Goal: Information Seeking & Learning: Learn about a topic

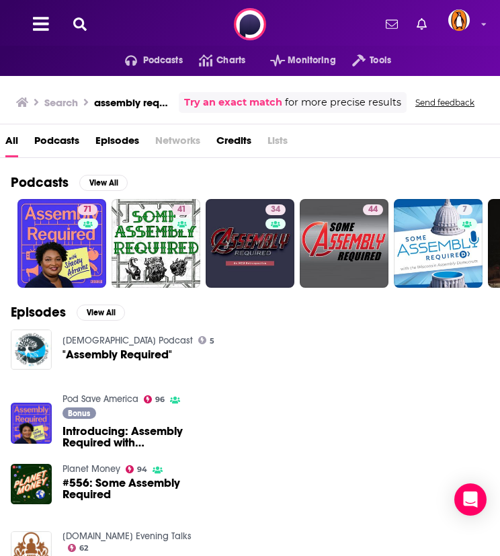
click at [89, 31] on button at bounding box center [80, 24] width 22 height 15
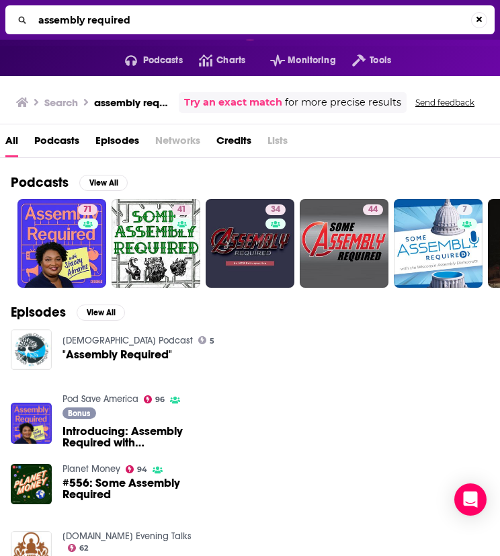
click at [89, 31] on div "assembly required" at bounding box center [249, 19] width 489 height 29
drag, startPoint x: 89, startPoint y: 31, endPoint x: 79, endPoint y: 18, distance: 16.3
click at [79, 18] on input "assembly required" at bounding box center [252, 20] width 438 height 22
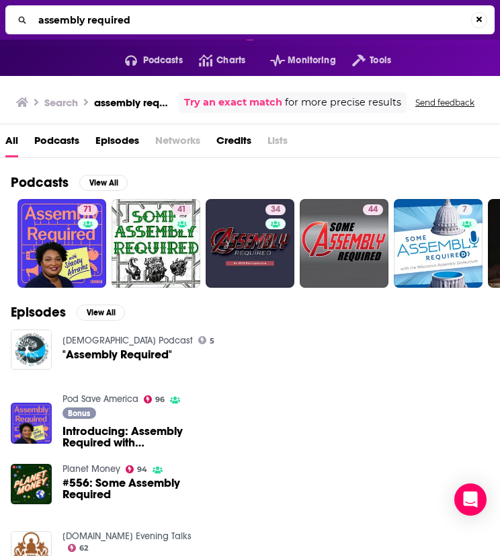
click at [79, 18] on input "assembly required" at bounding box center [252, 20] width 438 height 22
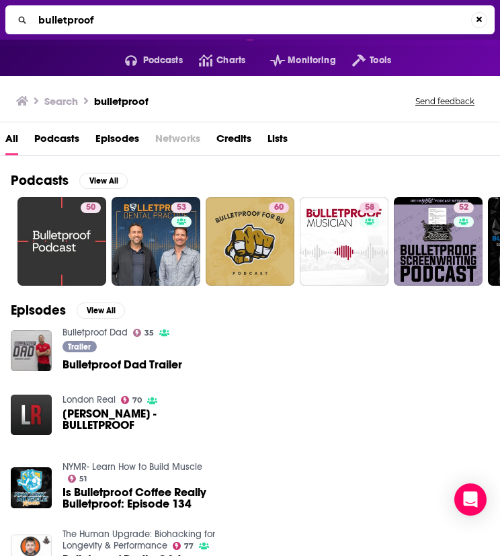
click at [122, 15] on input "bulletproof" at bounding box center [252, 20] width 438 height 22
type input "bulletproof [PERSON_NAME]"
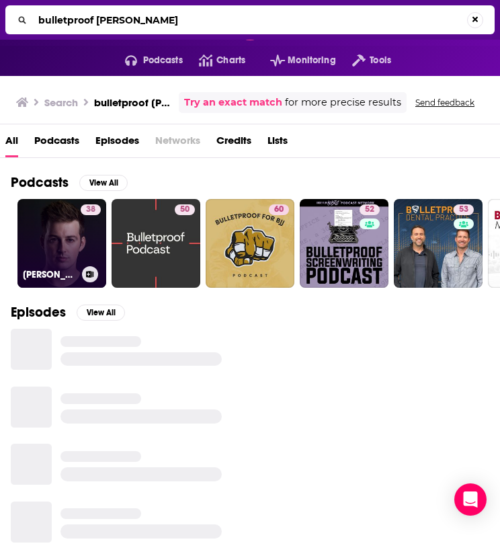
click at [59, 247] on link "38 [PERSON_NAME] pres. FALLOUT RADIO" at bounding box center [61, 243] width 89 height 89
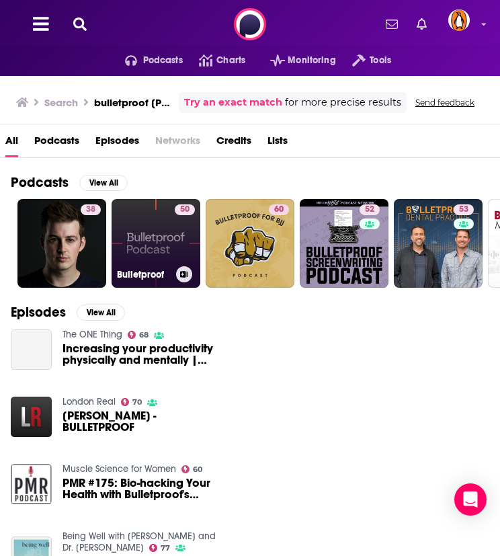
click at [179, 246] on div "50" at bounding box center [185, 235] width 20 height 62
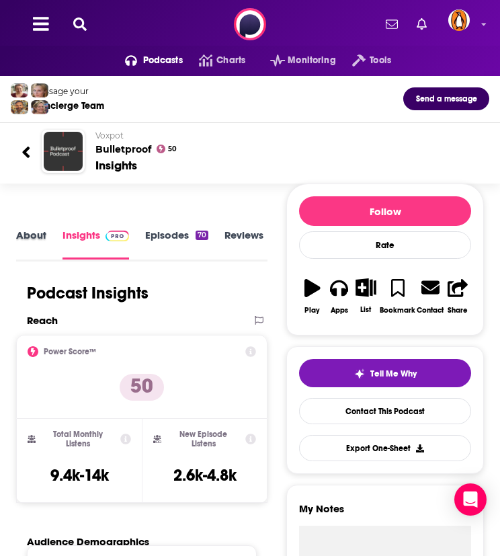
click at [60, 236] on div "About" at bounding box center [39, 244] width 46 height 32
click at [34, 247] on link "About" at bounding box center [31, 243] width 30 height 30
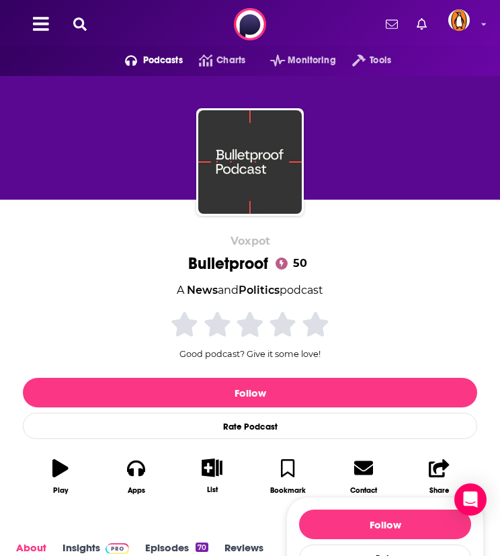
click at [83, 32] on div "Podcasts Charts Monitoring Tools For Business For Podcasters More" at bounding box center [250, 24] width 500 height 48
click at [83, 13] on div "Podcasts Charts Monitoring Tools For Business For Podcasters More" at bounding box center [250, 24] width 500 height 48
click at [83, 17] on icon at bounding box center [79, 23] width 13 height 13
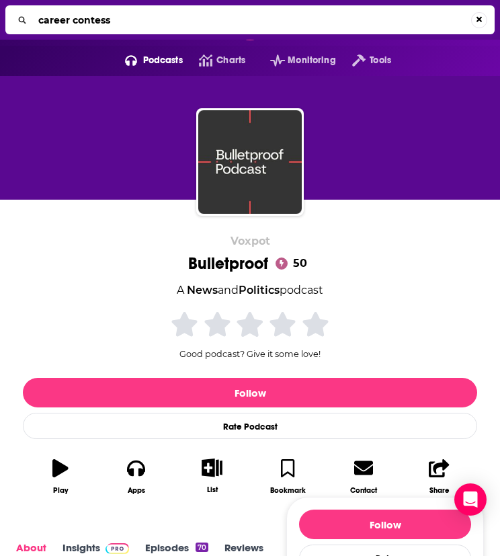
type input "career contessa"
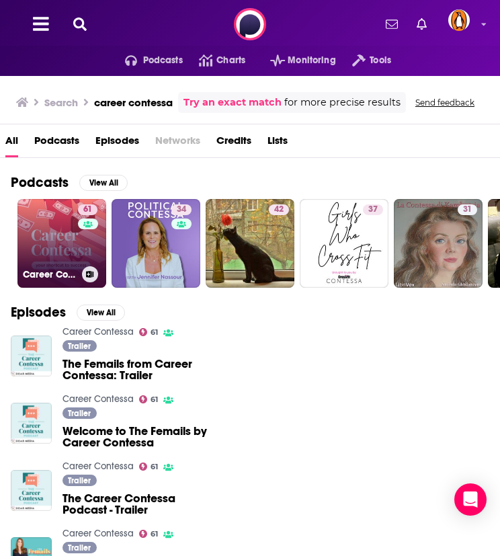
click at [72, 234] on link "61 Career Contessa" at bounding box center [61, 243] width 89 height 89
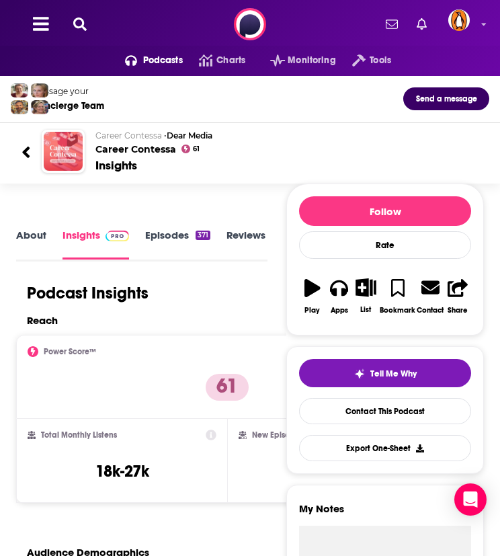
click at [37, 235] on link "About" at bounding box center [31, 243] width 30 height 30
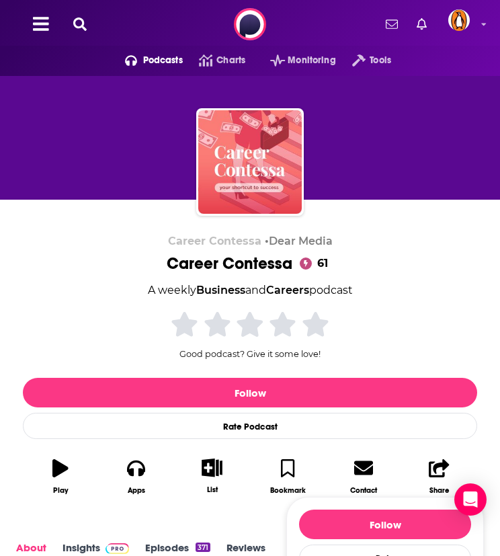
scroll to position [224, 0]
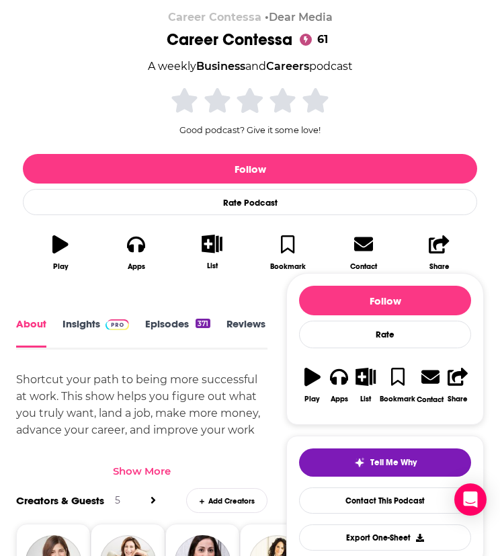
click at [154, 456] on div "Show More" at bounding box center [141, 465] width 251 height 23
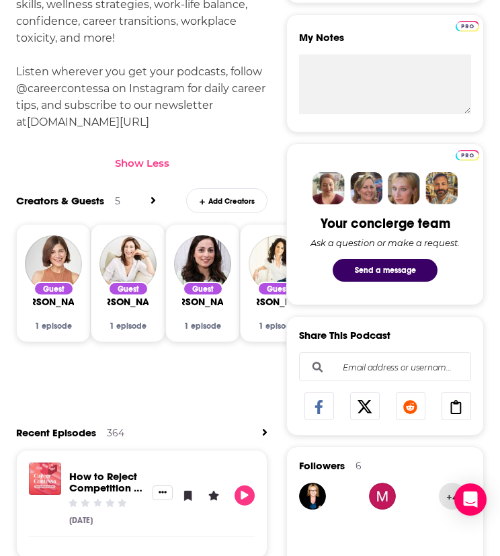
scroll to position [448, 0]
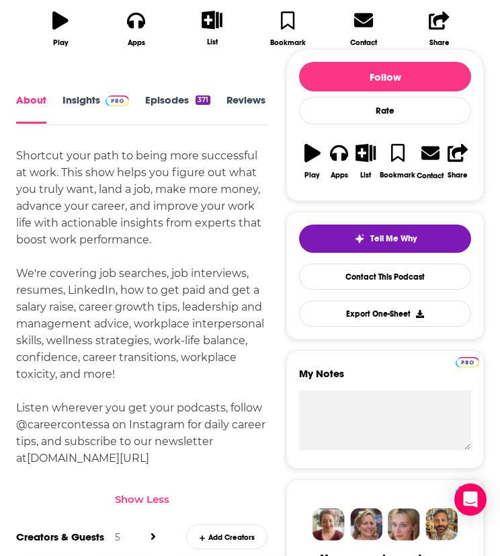
click at [101, 98] on span at bounding box center [114, 99] width 29 height 13
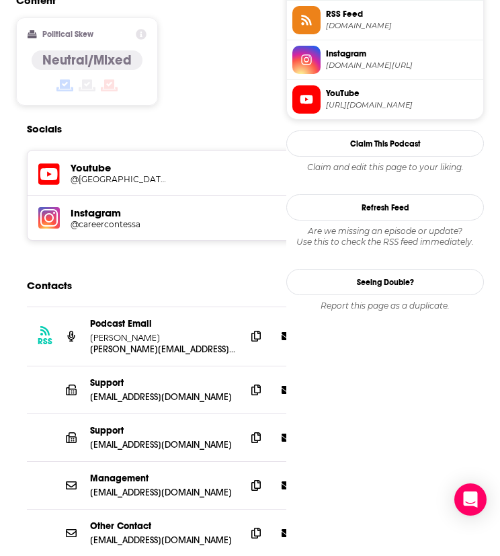
scroll to position [1232, 0]
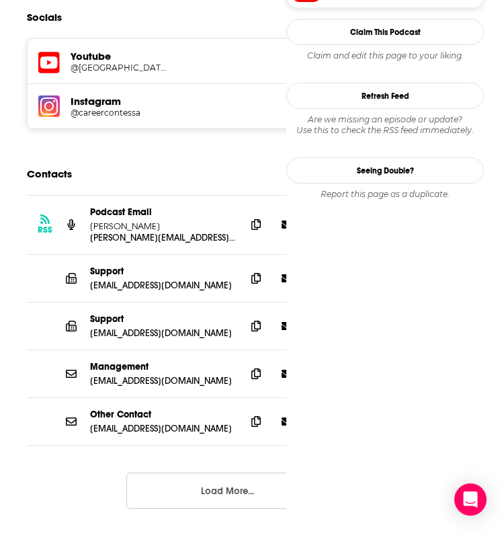
click at [212, 472] on button "Load More..." at bounding box center [227, 490] width 202 height 36
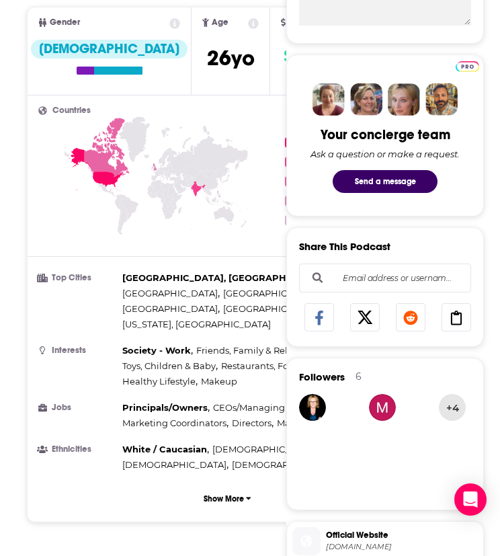
scroll to position [0, 0]
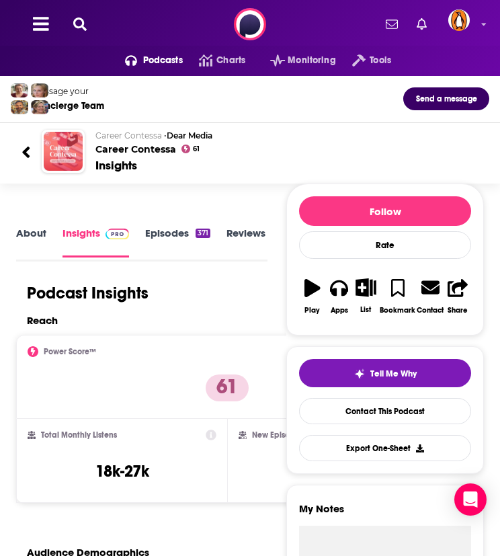
click at [91, 17] on div "Podcasts Charts Monitoring Tools For Business For Podcasters More" at bounding box center [250, 24] width 500 height 48
click at [88, 21] on button at bounding box center [80, 24] width 22 height 15
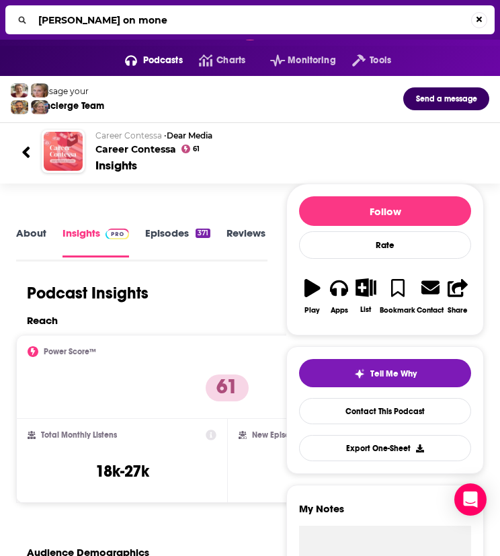
type input "[PERSON_NAME] on money"
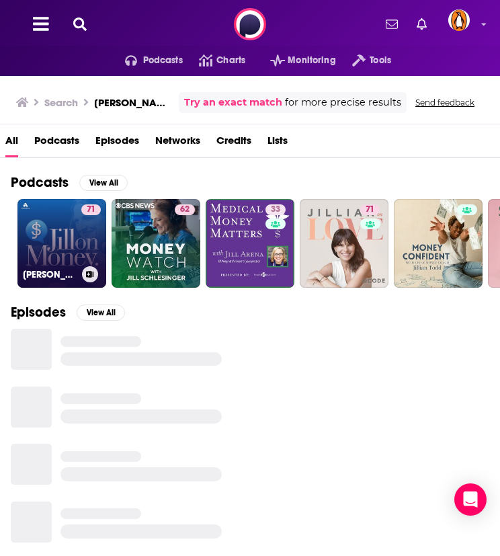
click at [40, 241] on link "71 [PERSON_NAME] on Money with [PERSON_NAME]" at bounding box center [61, 243] width 89 height 89
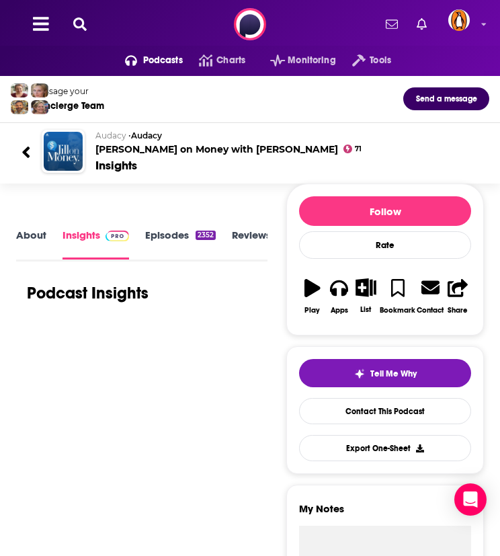
click at [40, 241] on link "About" at bounding box center [31, 243] width 30 height 30
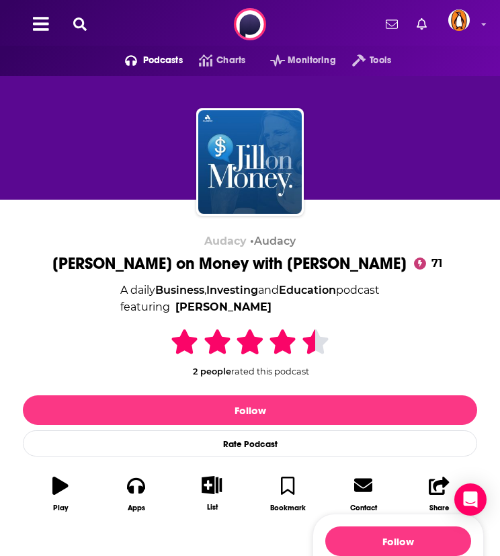
scroll to position [224, 0]
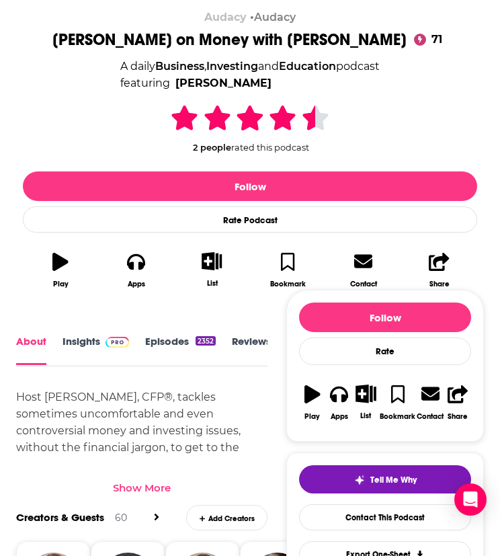
click at [138, 482] on div "Show More" at bounding box center [142, 487] width 58 height 13
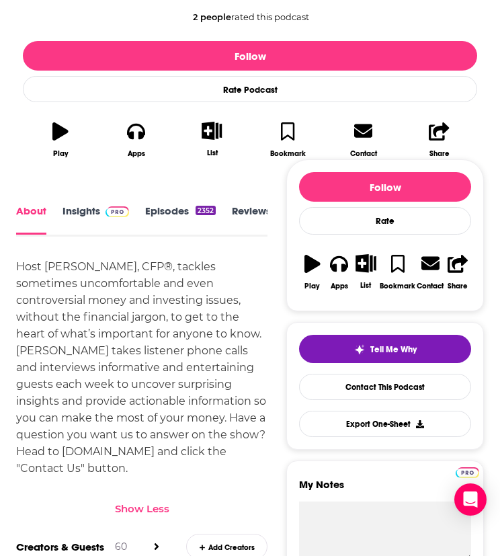
scroll to position [0, 0]
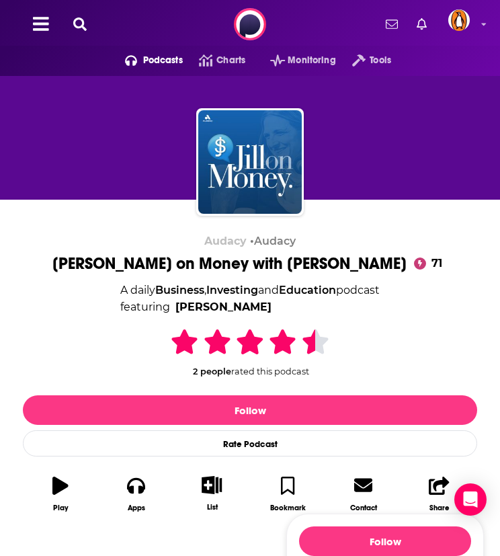
click at [85, 11] on div "Podcasts Charts Monitoring Tools For Business For Podcasters More" at bounding box center [250, 24] width 500 height 48
click at [86, 17] on icon at bounding box center [79, 23] width 13 height 13
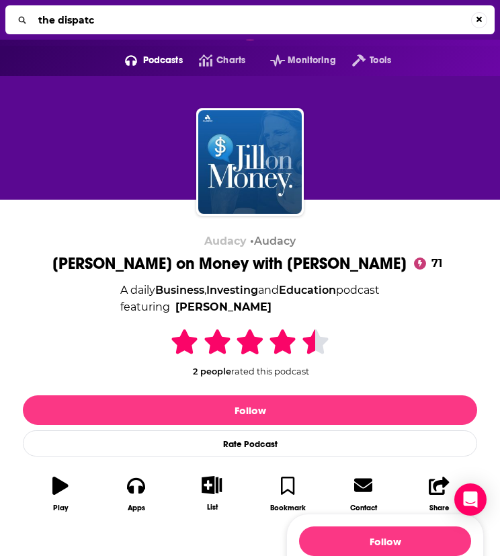
type input "the dispatch"
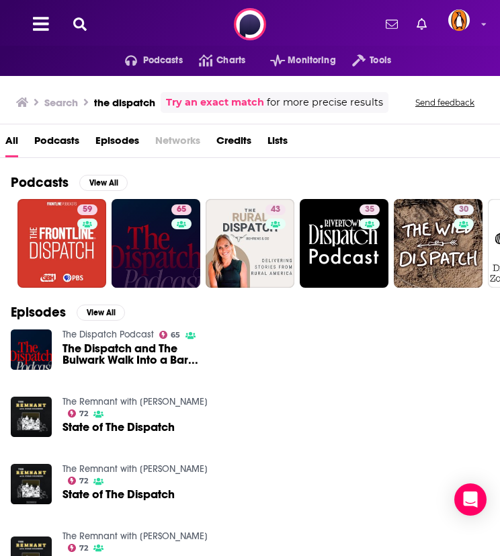
click at [160, 245] on link "65" at bounding box center [156, 243] width 89 height 89
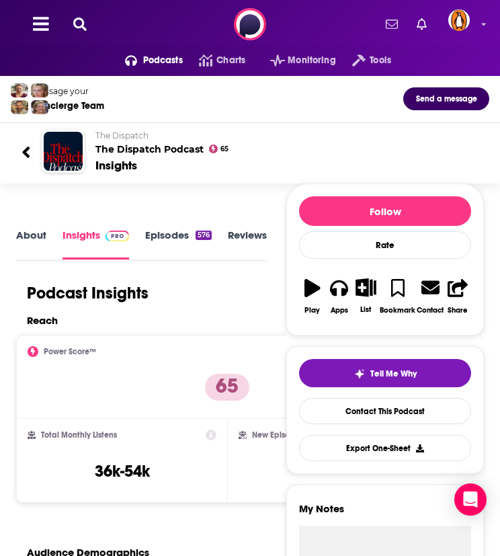
click at [28, 237] on link "About" at bounding box center [31, 243] width 30 height 30
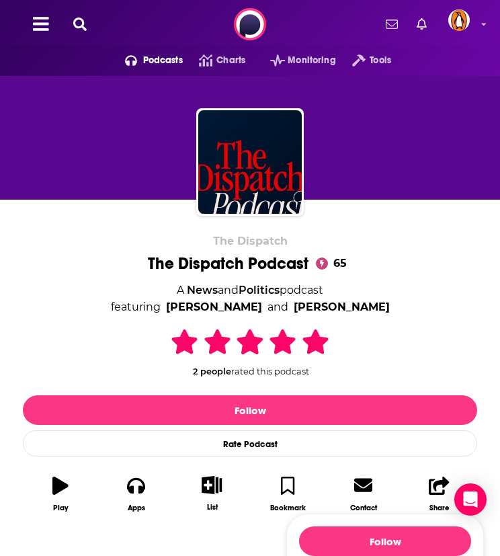
click at [81, 28] on icon at bounding box center [79, 23] width 13 height 13
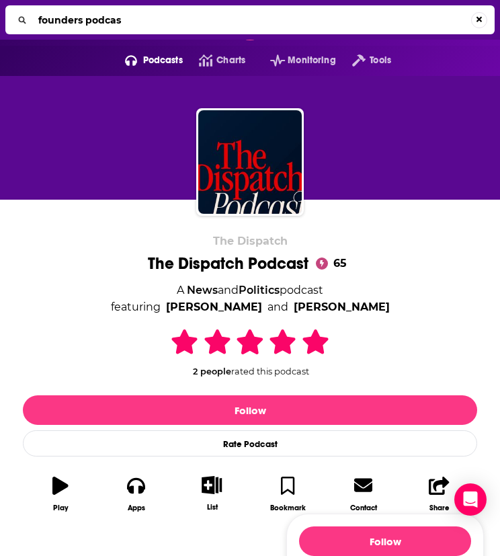
type input "founders podcast"
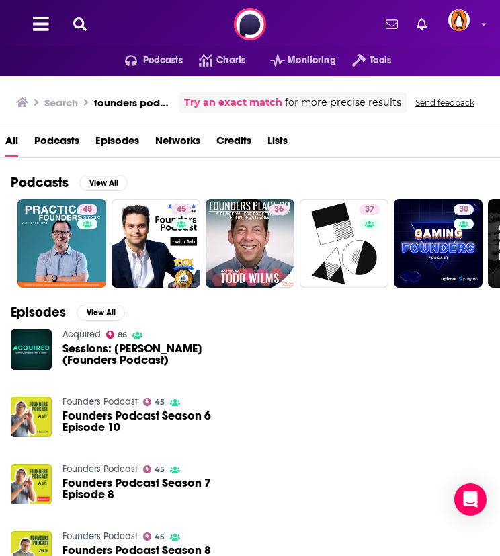
click at [83, 24] on icon at bounding box center [79, 23] width 13 height 13
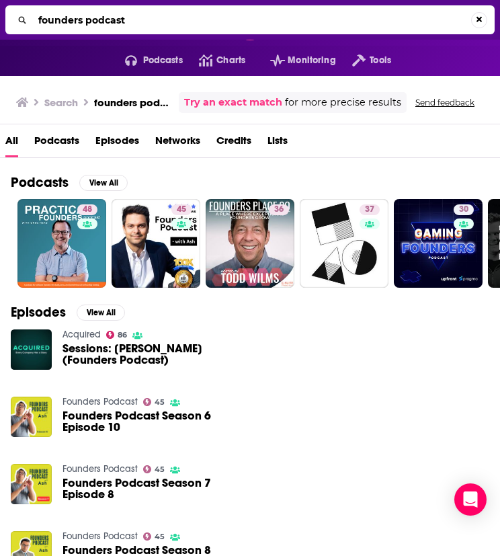
click at [83, 24] on input "founders podcast" at bounding box center [252, 20] width 438 height 22
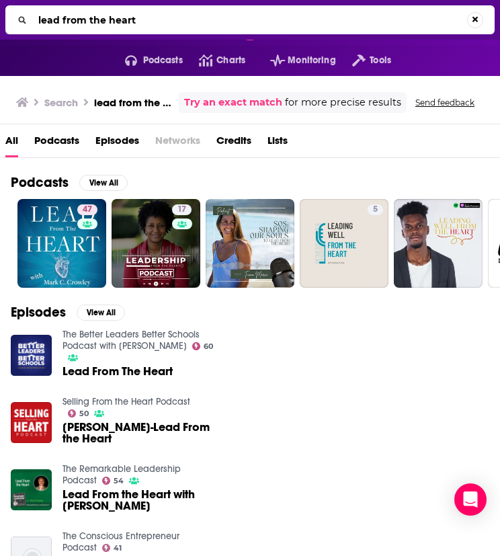
click at [134, 18] on input "lead from the heart" at bounding box center [250, 20] width 434 height 22
click at [134, 18] on input "lead from the heart" at bounding box center [252, 20] width 438 height 22
type input "making sense"
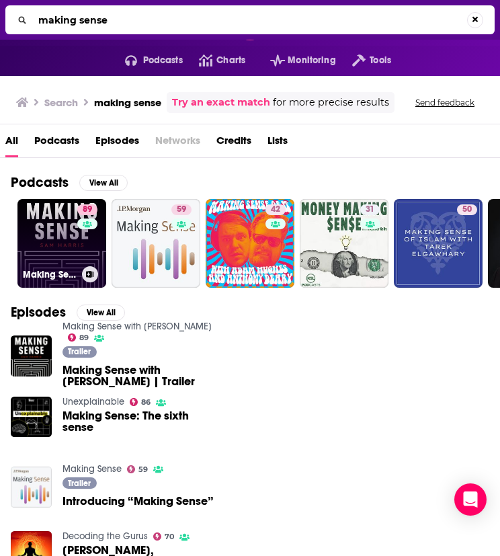
click at [53, 245] on link "89 Making Sense with [PERSON_NAME]" at bounding box center [61, 243] width 89 height 89
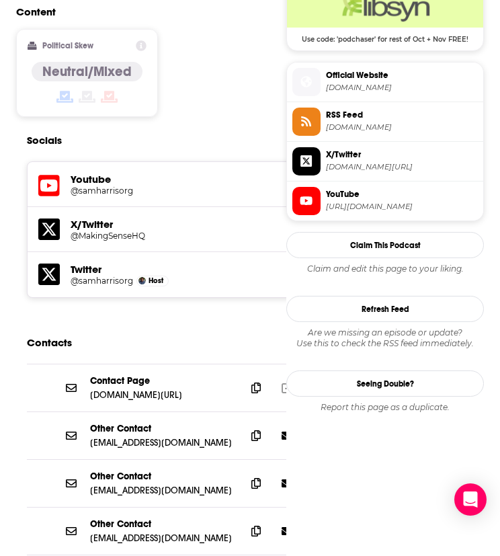
scroll to position [1232, 0]
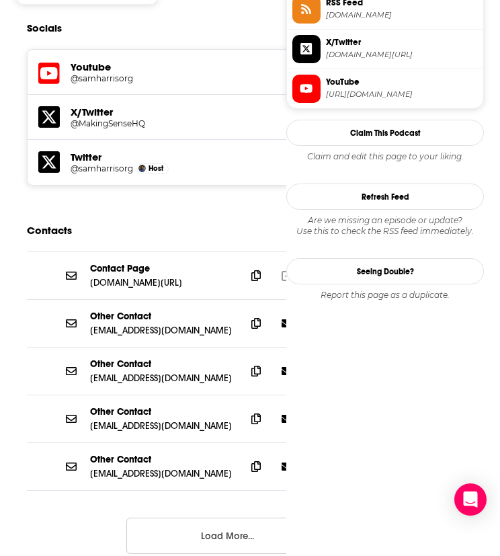
click at [164, 517] on button "Load More..." at bounding box center [227, 535] width 202 height 36
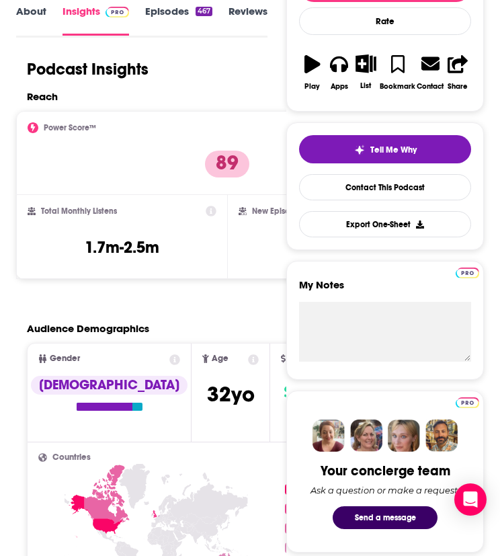
scroll to position [0, 0]
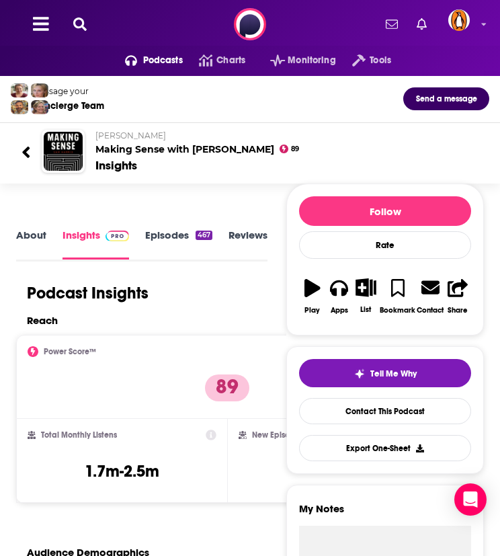
click at [79, 25] on icon at bounding box center [79, 23] width 13 height 13
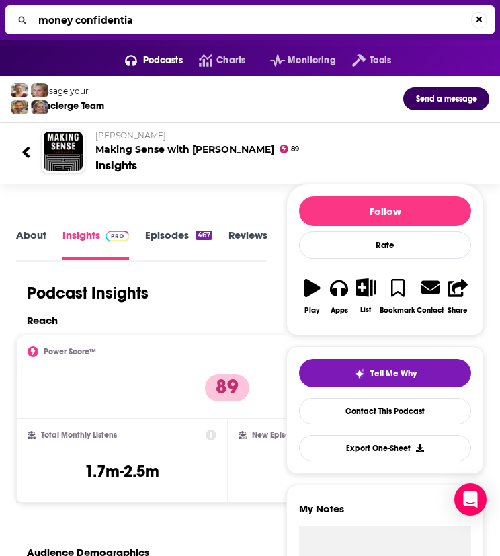
type input "money confidential"
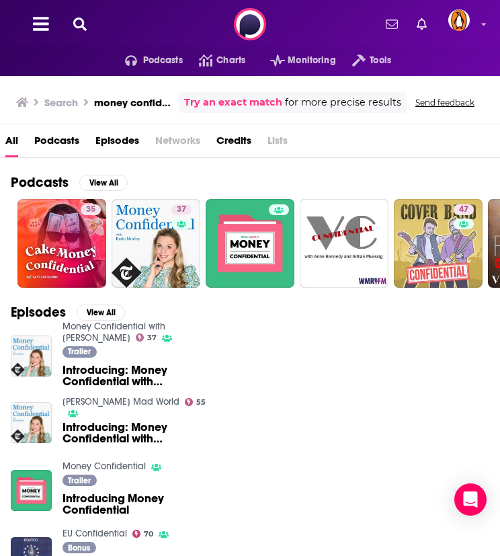
click at [82, 24] on icon at bounding box center [79, 23] width 13 height 13
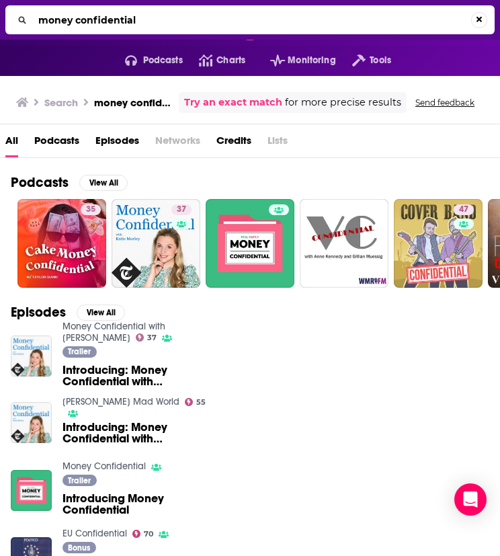
click at [91, 21] on input "money confidential" at bounding box center [252, 20] width 438 height 22
type input "the hoda podcast"
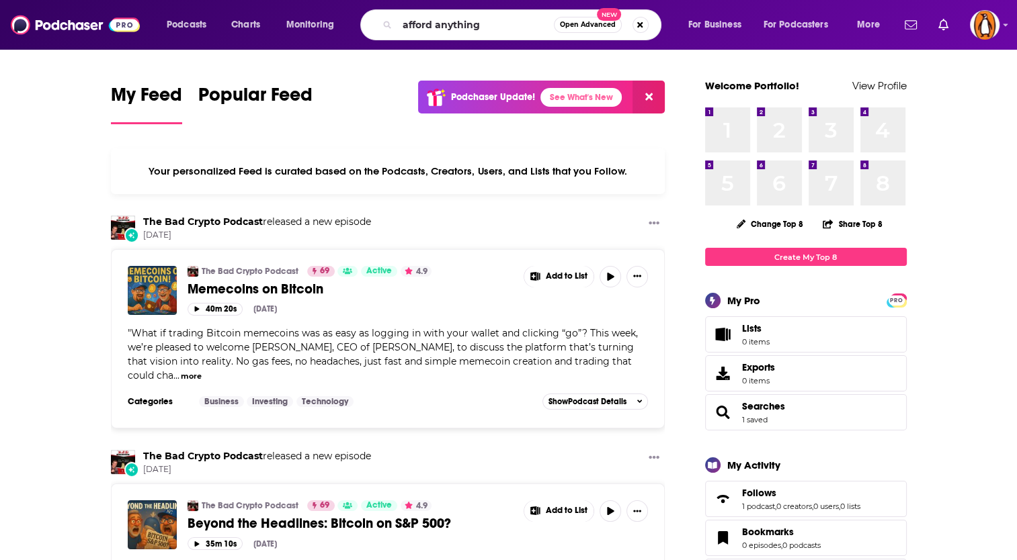
type input "afford anything"
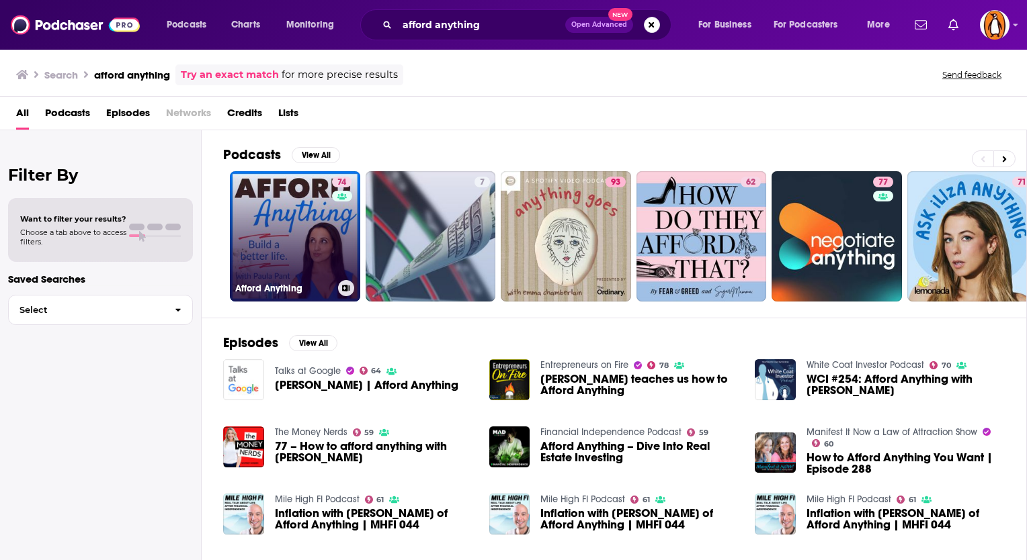
click at [313, 214] on link "74 Afford Anything" at bounding box center [295, 236] width 130 height 130
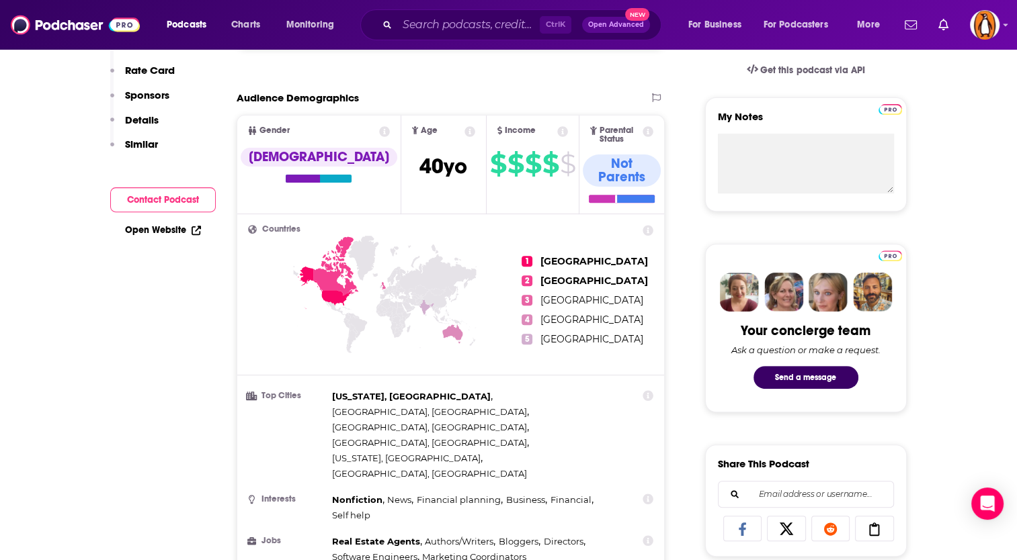
scroll to position [112, 0]
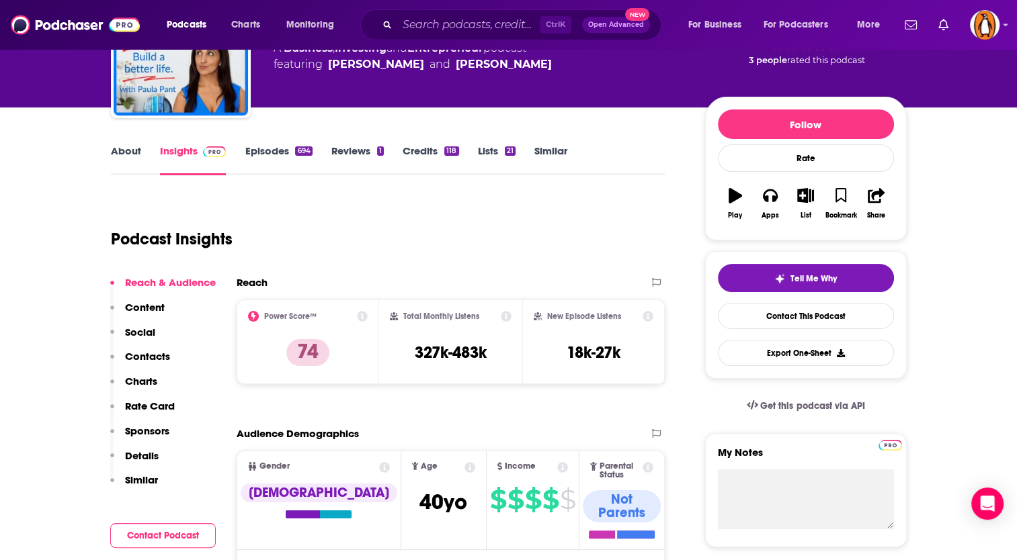
click at [133, 152] on link "About" at bounding box center [126, 159] width 30 height 31
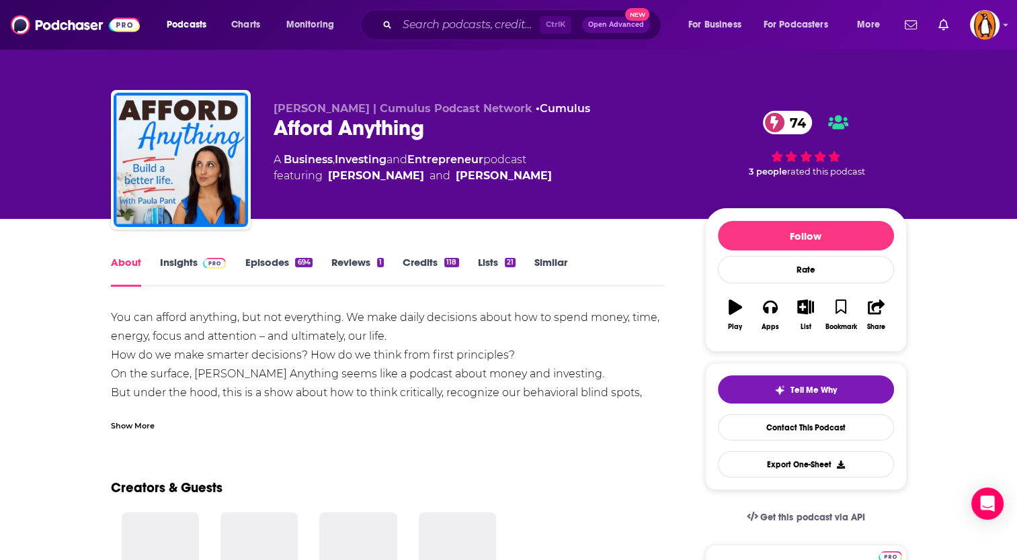
click at [134, 419] on div "Show More" at bounding box center [133, 425] width 44 height 13
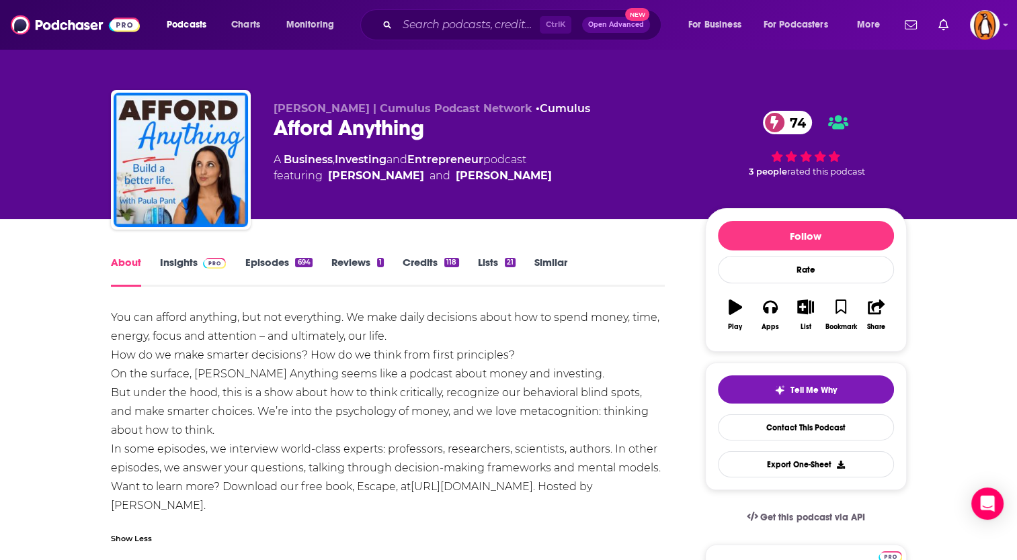
click at [577, 461] on div "You can afford anything, but not everything. We make daily decisions about how …" at bounding box center [388, 411] width 554 height 207
click at [558, 394] on div "You can afford anything, but not everything. We make daily decisions about how …" at bounding box center [388, 411] width 554 height 207
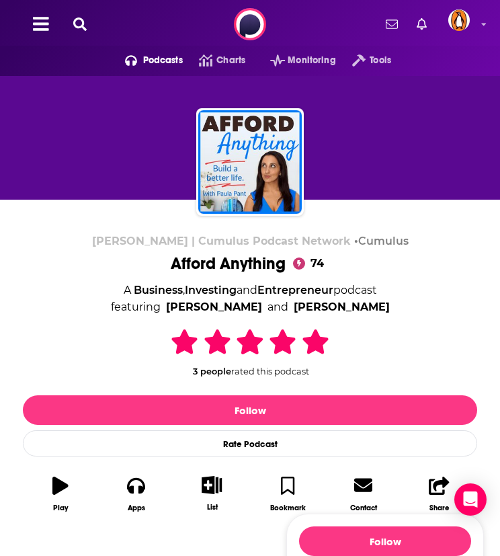
click at [83, 34] on div "Podcasts Charts Monitoring Tools For Business For Podcasters More" at bounding box center [250, 24] width 500 height 48
click at [83, 28] on icon at bounding box center [79, 23] width 13 height 13
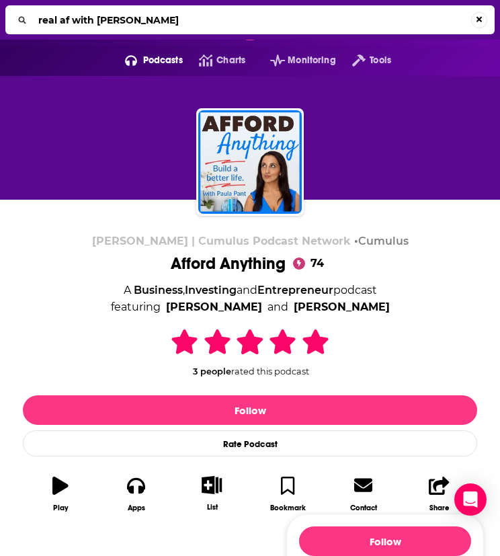
type input "real af with andy frisella"
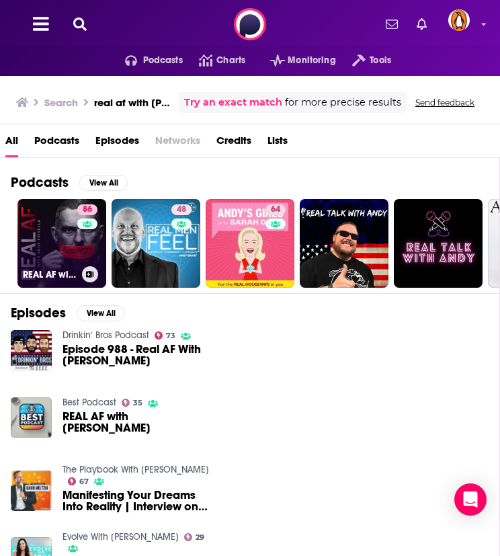
click at [46, 234] on link "86 REAL AF with Andy Frisella" at bounding box center [61, 243] width 89 height 89
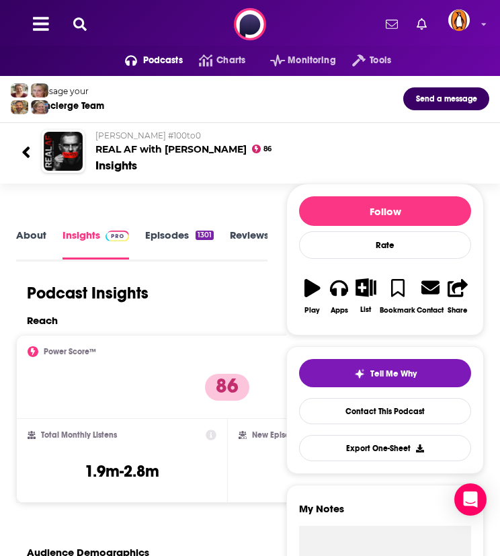
click at [32, 237] on link "About" at bounding box center [31, 243] width 30 height 30
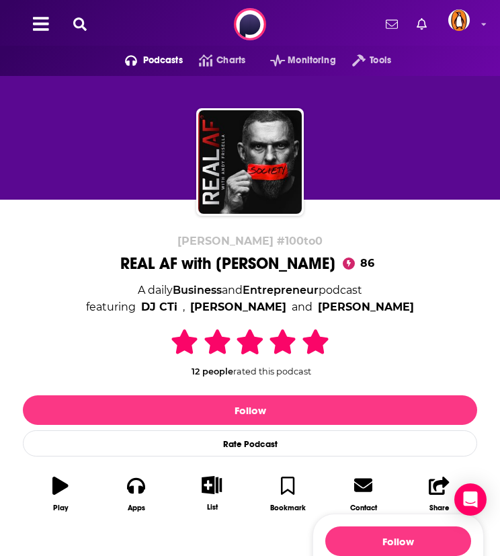
scroll to position [224, 0]
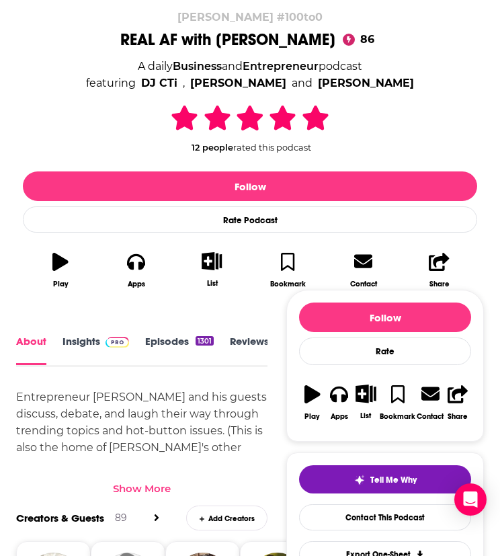
click at [138, 479] on div "Show More" at bounding box center [141, 483] width 251 height 23
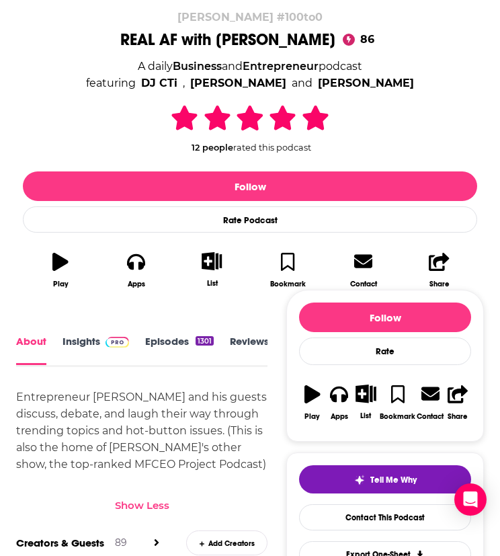
scroll to position [0, 0]
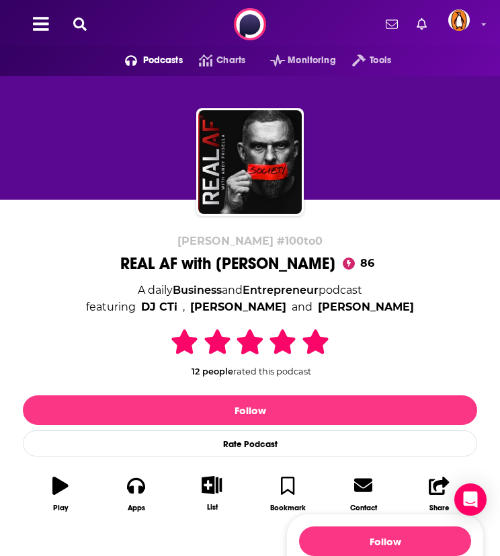
click at [75, 26] on icon at bounding box center [79, 23] width 13 height 13
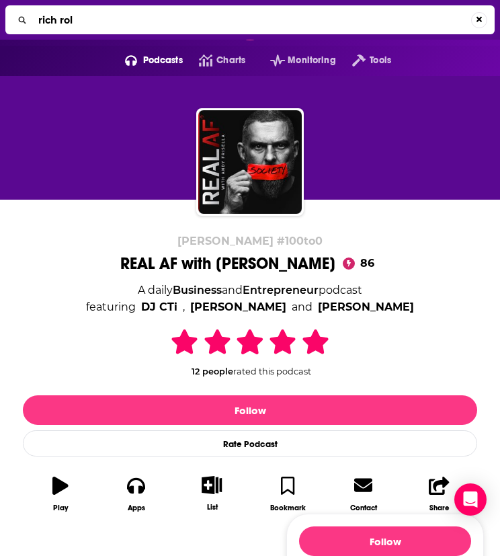
type input "rich roll"
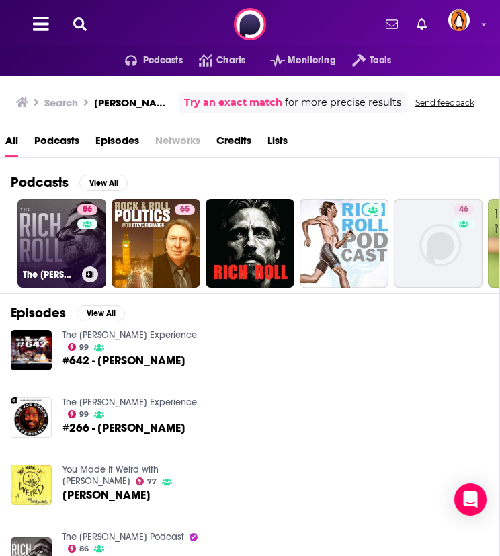
click at [67, 236] on link "86 The Rich Roll Podcast" at bounding box center [61, 243] width 89 height 89
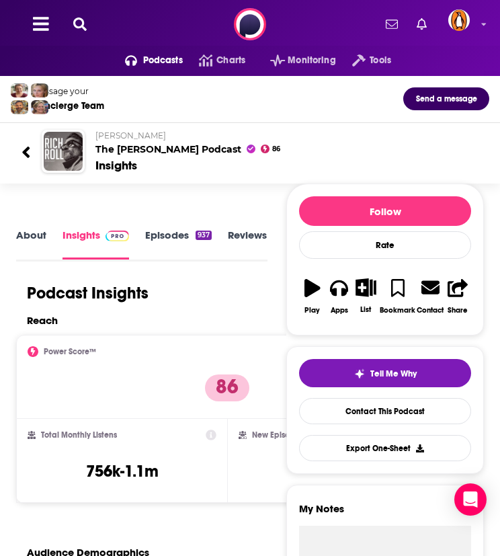
click at [35, 232] on link "About" at bounding box center [31, 243] width 30 height 31
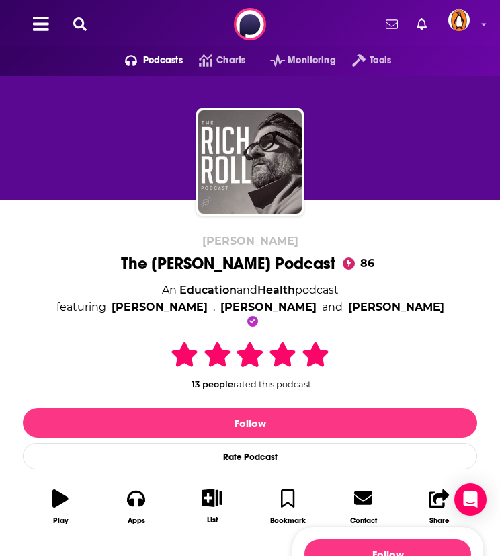
scroll to position [224, 0]
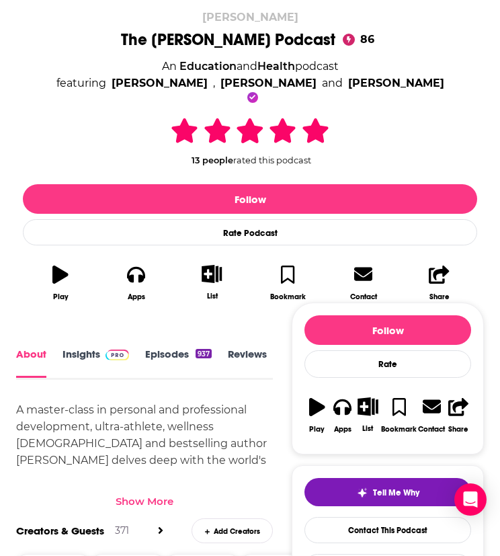
click at [173, 459] on div "A master-class in personal and professional development, ultra-athlete, wellnes…" at bounding box center [144, 468] width 257 height 134
click at [140, 495] on div "Show More" at bounding box center [145, 501] width 58 height 13
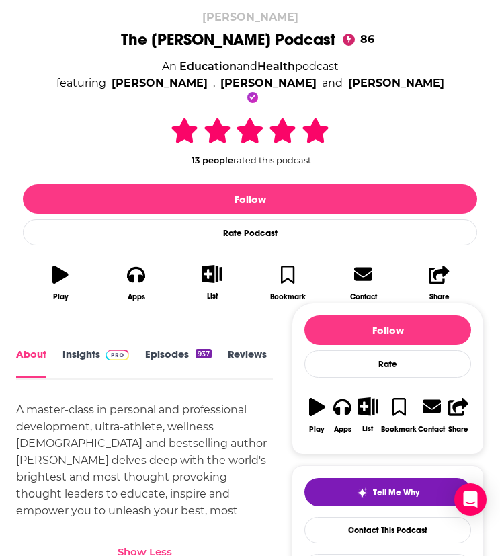
click at [97, 354] on link "Insights" at bounding box center [96, 362] width 67 height 30
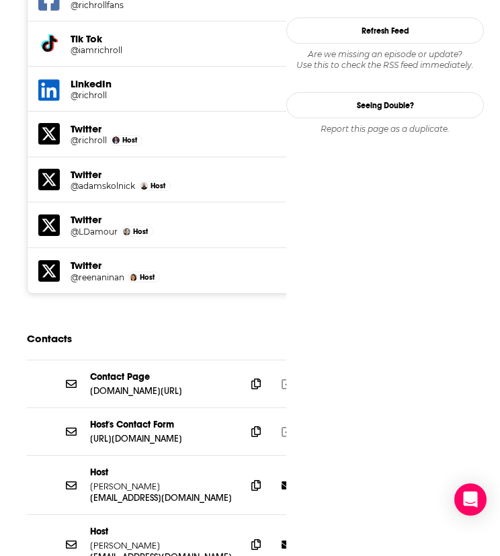
scroll to position [1680, 0]
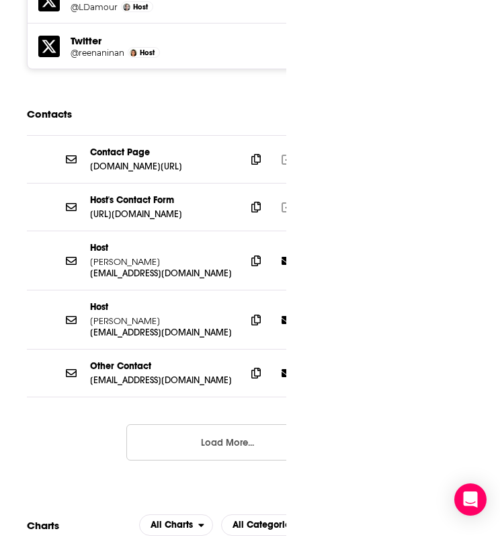
click at [191, 424] on button "Load More..." at bounding box center [227, 442] width 202 height 36
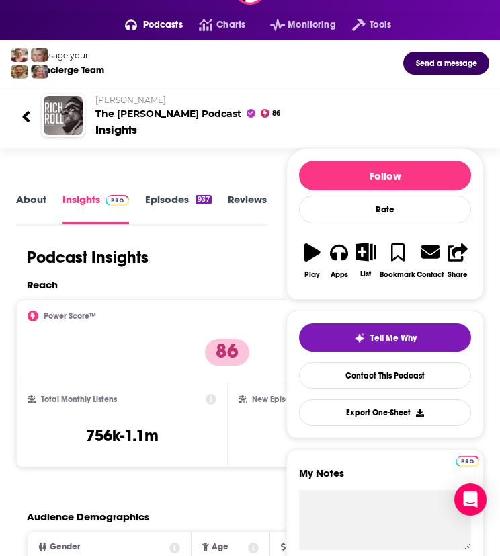
scroll to position [0, 0]
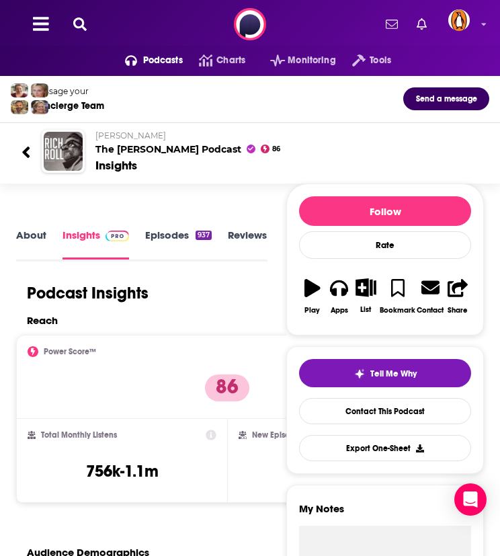
click at [81, 24] on icon at bounding box center [79, 23] width 13 height 13
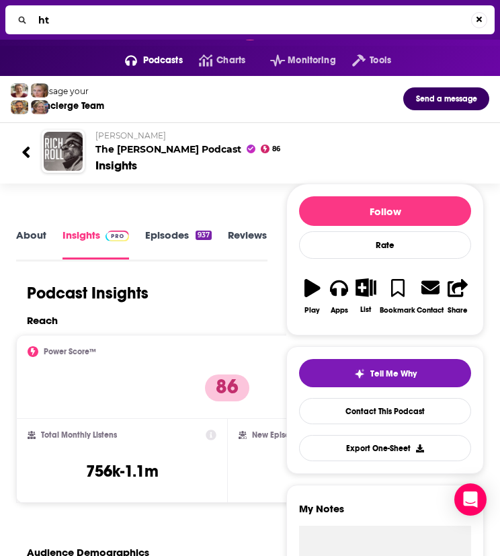
type input "h"
type input "michael shermer show"
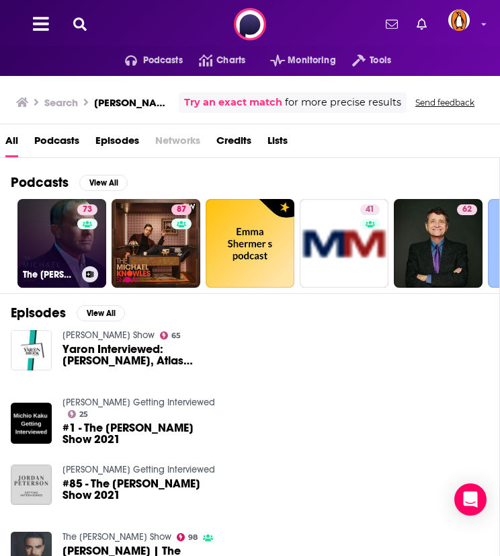
click at [28, 253] on link "73 The Michael Shermer Show" at bounding box center [61, 243] width 89 height 89
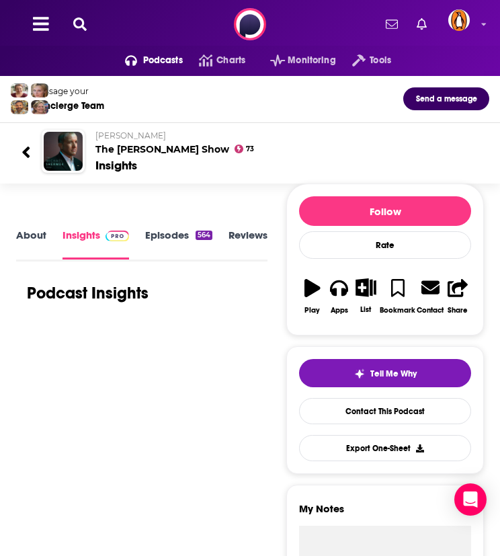
click at [35, 243] on link "About" at bounding box center [31, 243] width 30 height 30
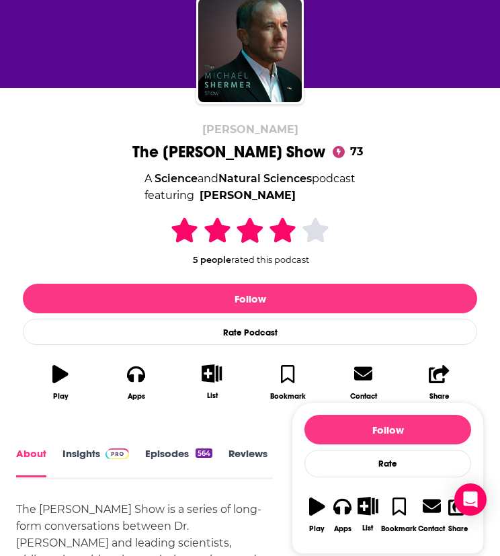
scroll to position [224, 0]
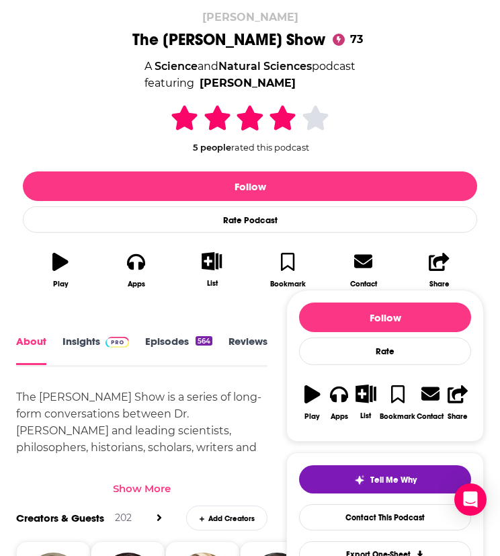
click at [123, 487] on div "Show More" at bounding box center [142, 488] width 58 height 13
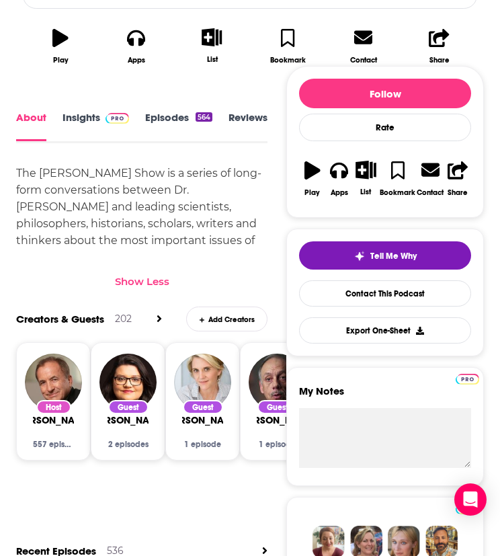
scroll to position [0, 0]
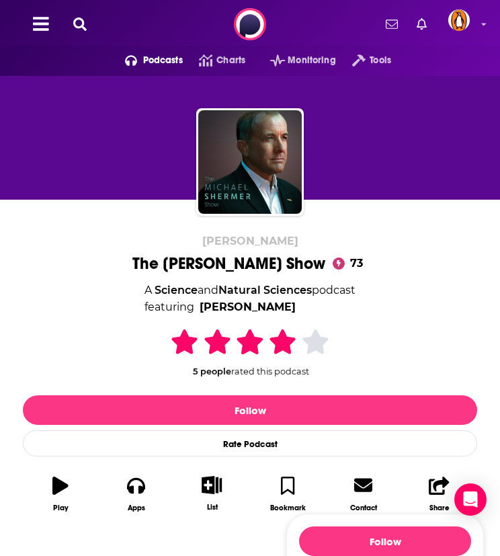
click at [79, 29] on icon at bounding box center [79, 23] width 13 height 13
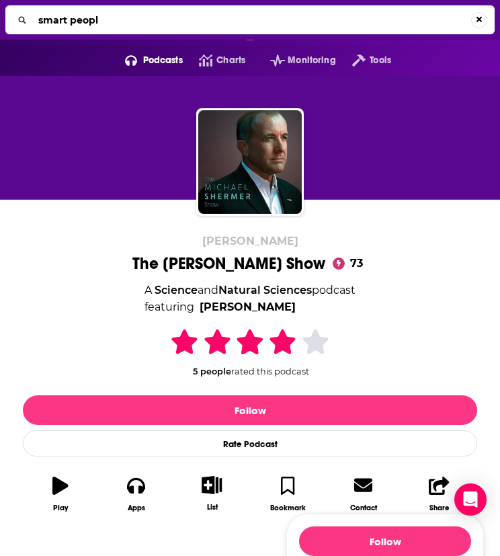
type input "smart people"
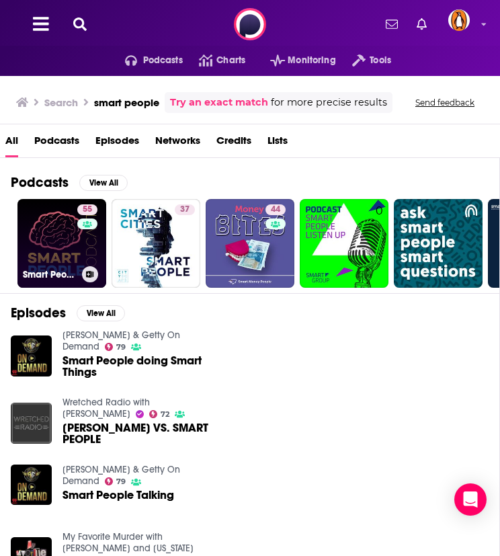
click at [40, 251] on link "55 Smart People Podcast" at bounding box center [61, 243] width 89 height 89
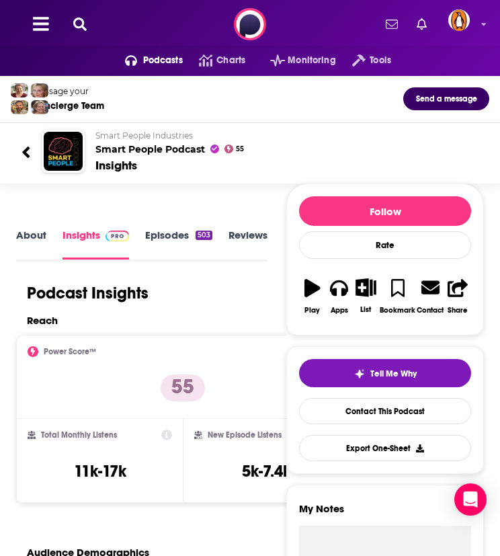
click at [42, 235] on link "About" at bounding box center [31, 243] width 30 height 31
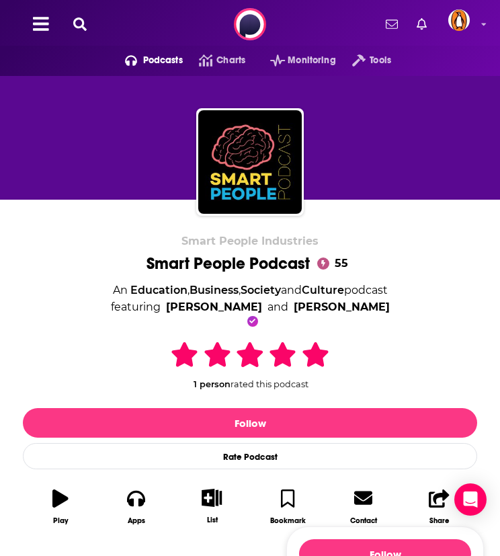
click at [75, 21] on icon at bounding box center [79, 23] width 13 height 13
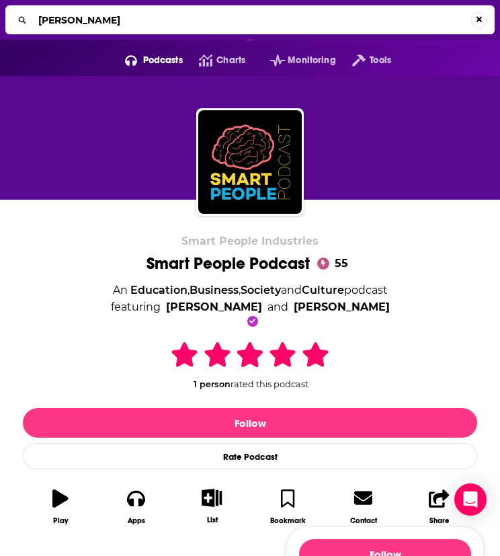
type input "gabby reece show"
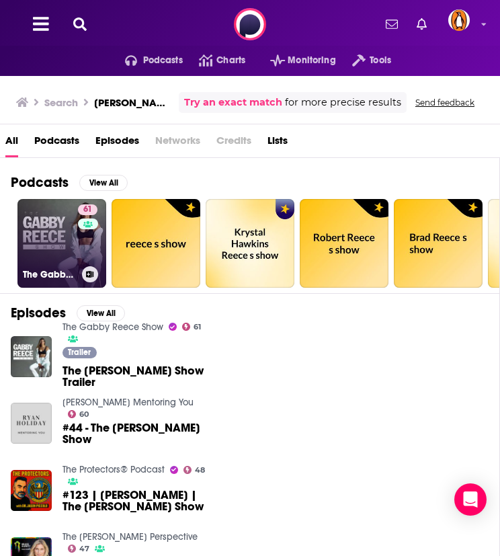
click at [78, 242] on div "61" at bounding box center [89, 235] width 23 height 62
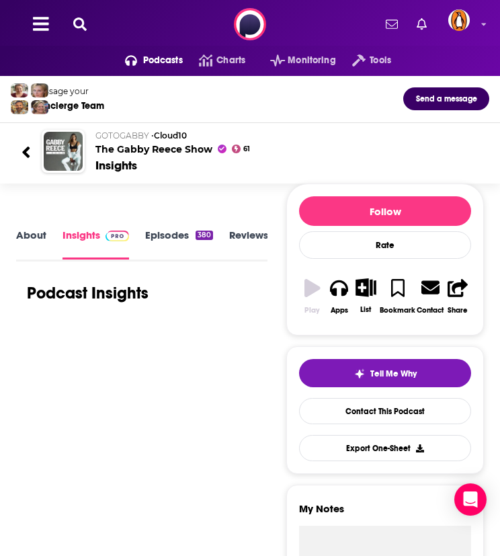
click at [34, 232] on link "About" at bounding box center [31, 243] width 30 height 30
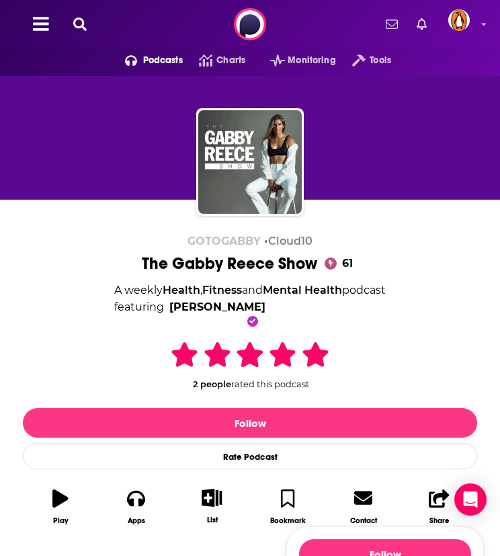
click at [87, 15] on div "Podcasts Charts Monitoring Tools For Business For Podcasters More" at bounding box center [250, 24] width 500 height 48
click at [77, 21] on icon at bounding box center [79, 23] width 13 height 13
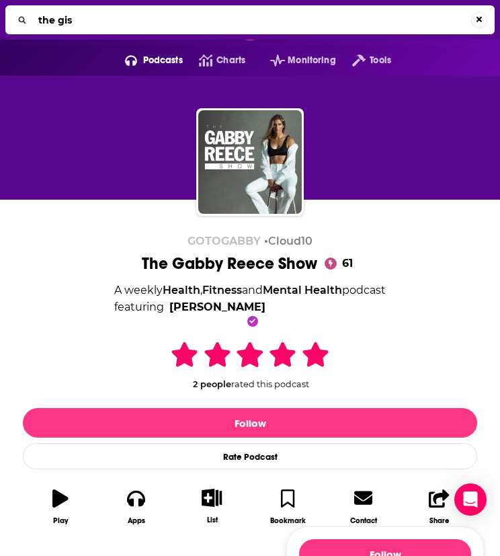
type input "the gist"
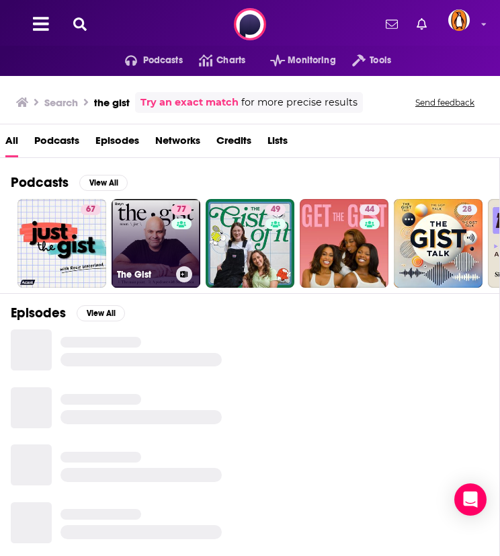
click at [175, 237] on div "77" at bounding box center [183, 235] width 24 height 62
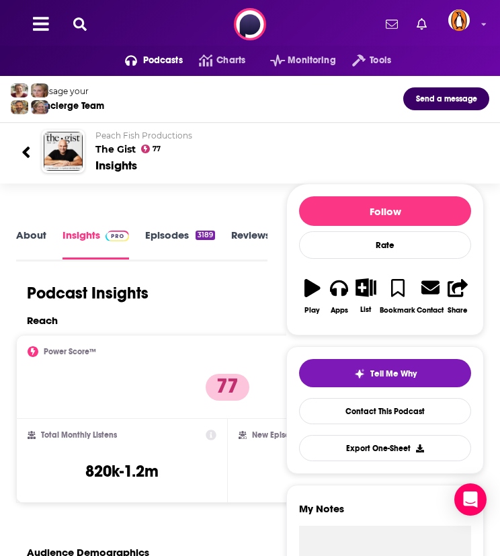
click at [24, 230] on link "About" at bounding box center [31, 243] width 30 height 30
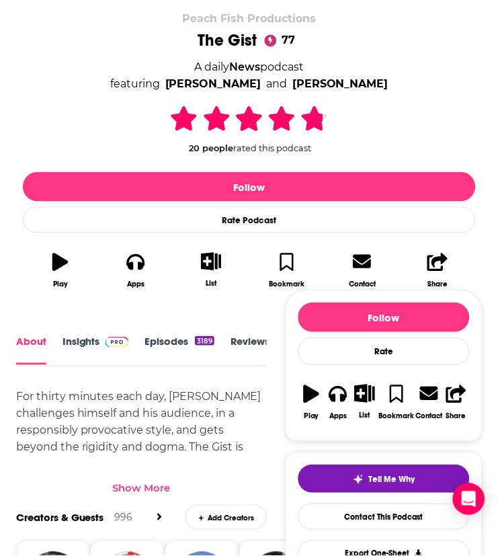
scroll to position [448, 0]
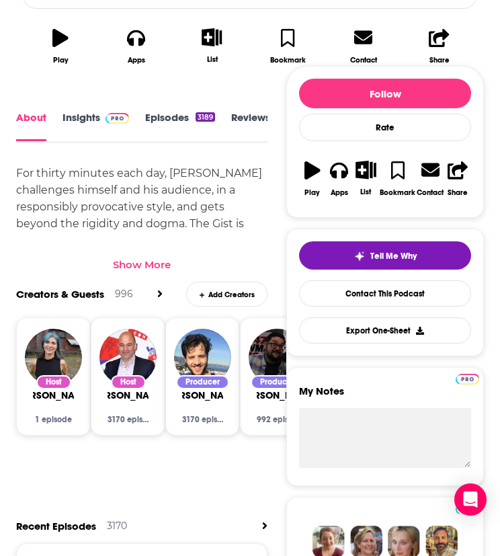
click at [128, 264] on div "Show More" at bounding box center [142, 264] width 58 height 13
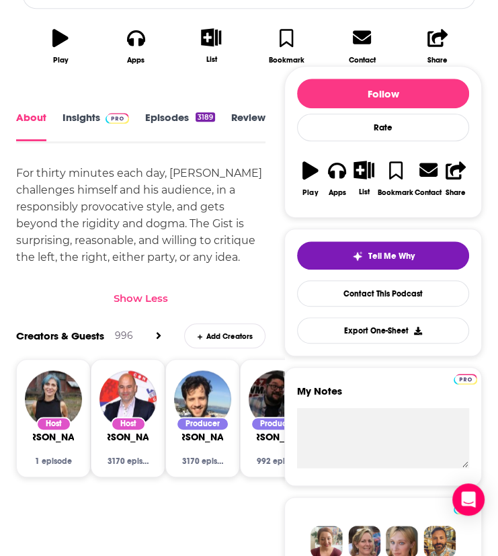
scroll to position [0, 0]
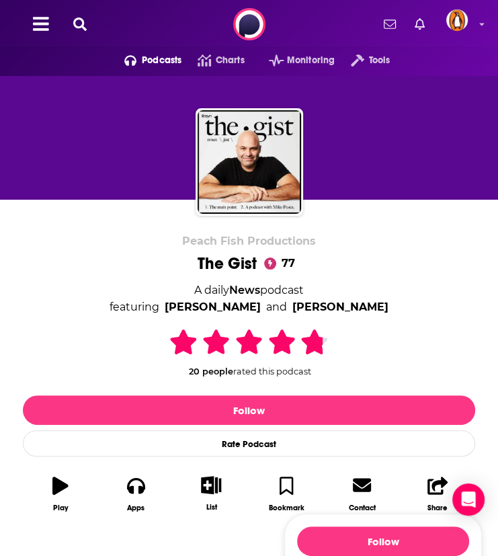
click at [73, 31] on button at bounding box center [80, 24] width 22 height 15
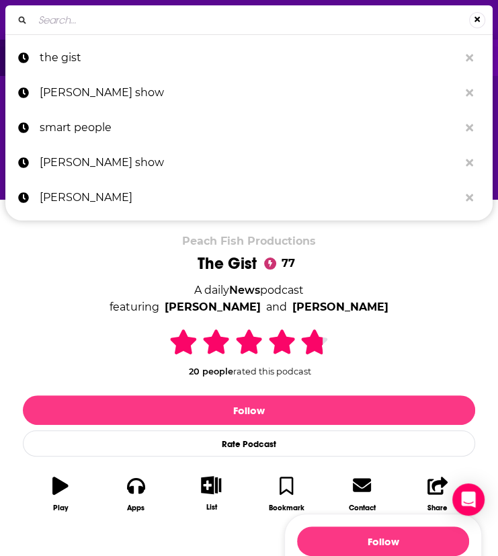
type input "The Connection with Marty Moss-Coane"
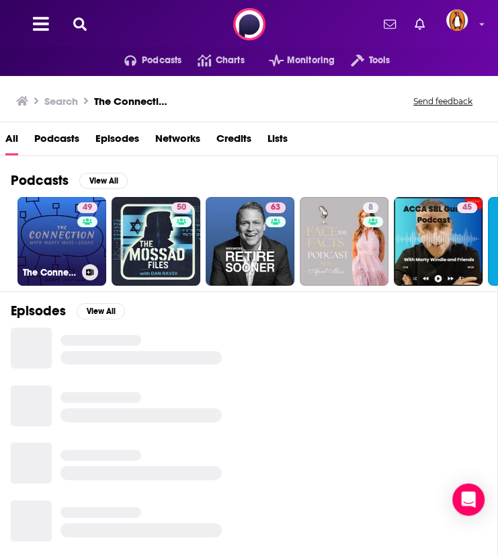
click at [40, 238] on link "49 The Connection with Marty Moss-Coane" at bounding box center [61, 241] width 89 height 89
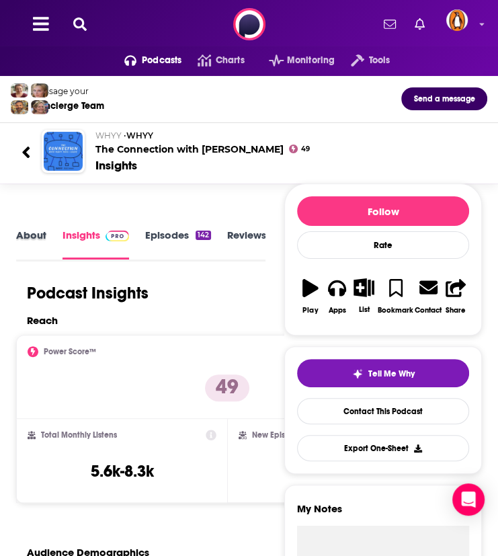
click at [48, 233] on div "About" at bounding box center [39, 244] width 46 height 32
click at [38, 234] on link "About" at bounding box center [31, 243] width 30 height 30
